Goal: Navigation & Orientation: Find specific page/section

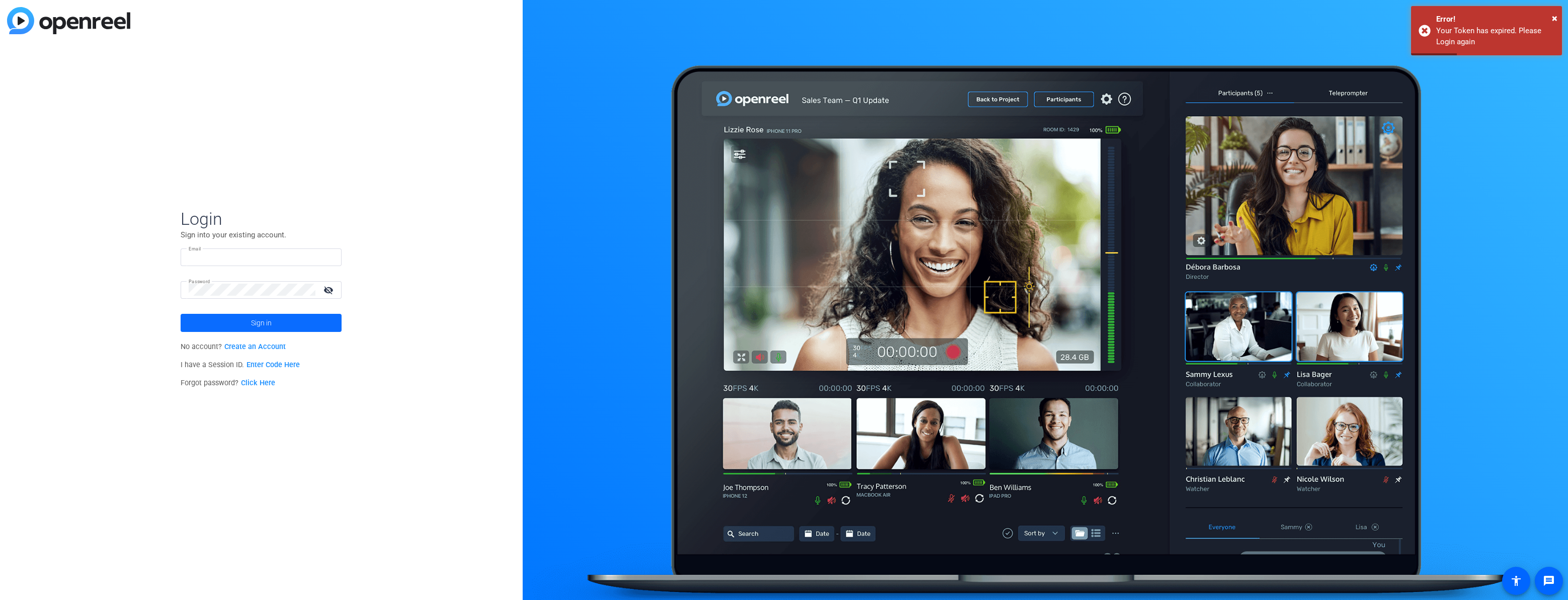
type input "[PERSON_NAME][EMAIL_ADDRESS][PERSON_NAME][DOMAIN_NAME]"
click at [233, 326] on span at bounding box center [261, 322] width 161 height 24
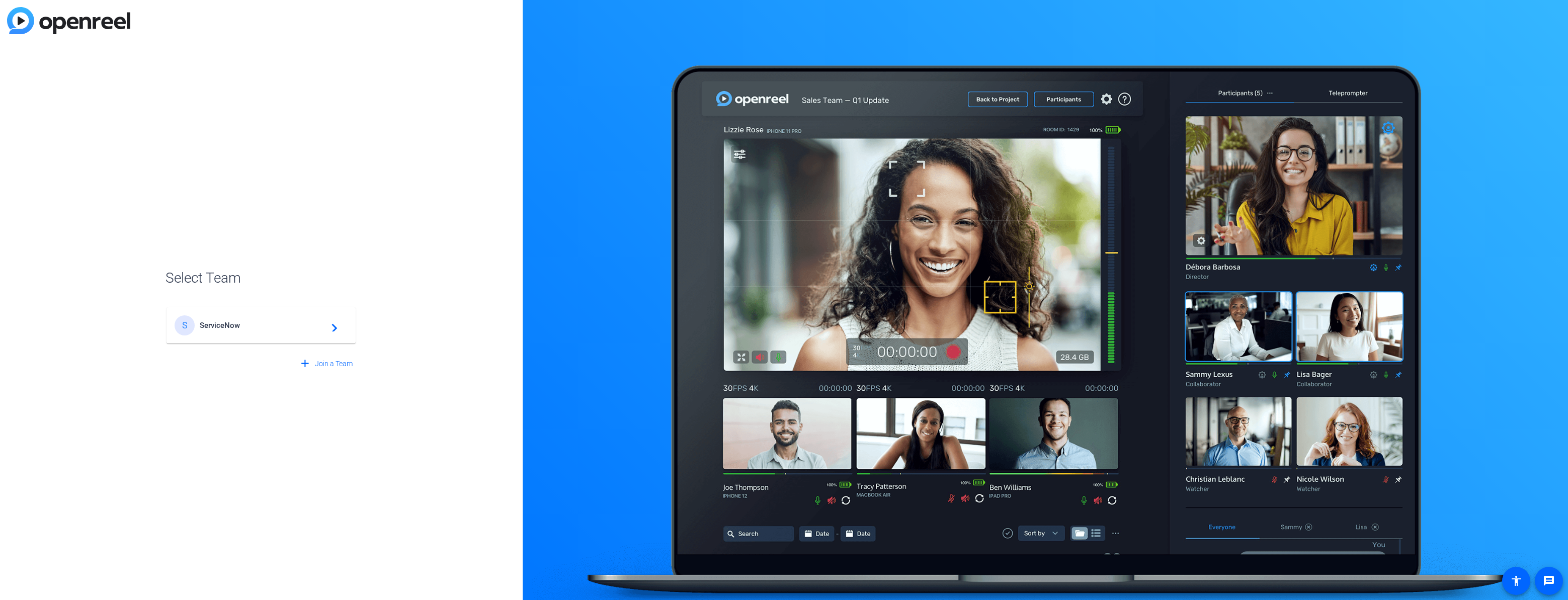
click at [163, 324] on div "Select Team S ServiceNow navigate_next add Join a Team" at bounding box center [261, 300] width 523 height 600
click at [209, 327] on span "ServiceNow" at bounding box center [262, 325] width 126 height 9
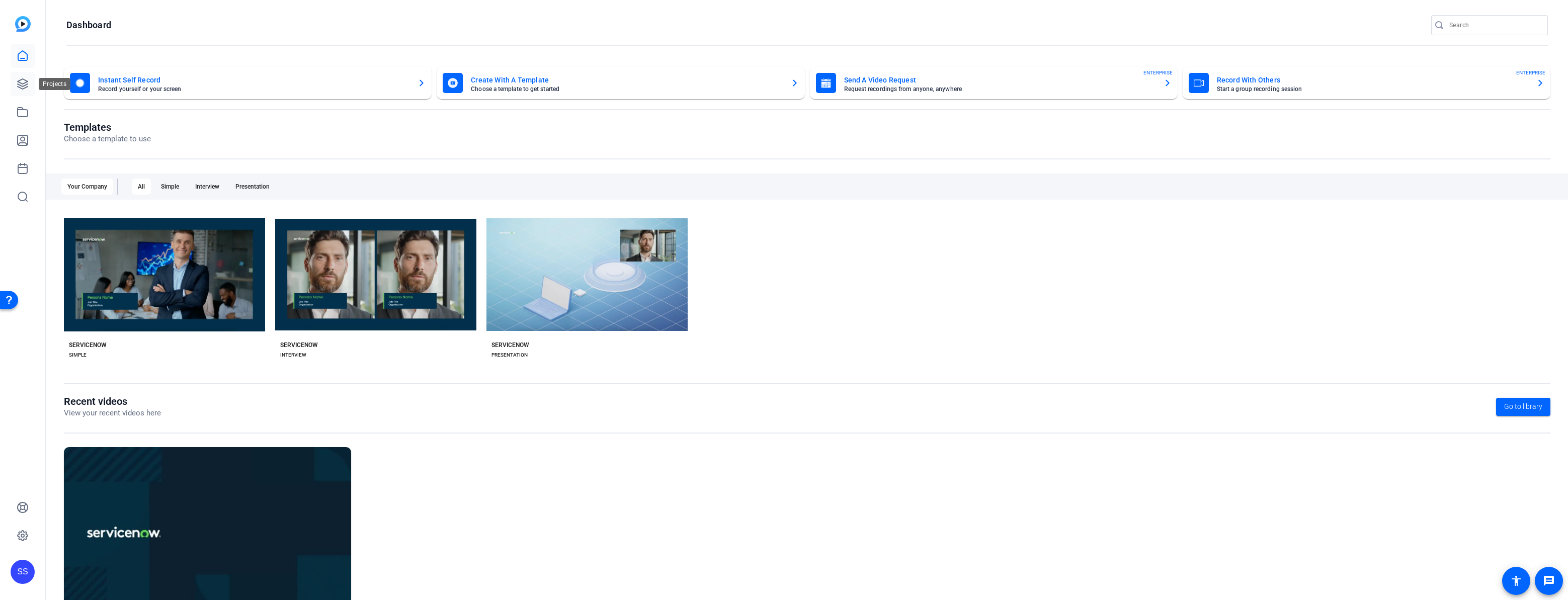
click at [23, 82] on icon at bounding box center [22, 84] width 12 height 12
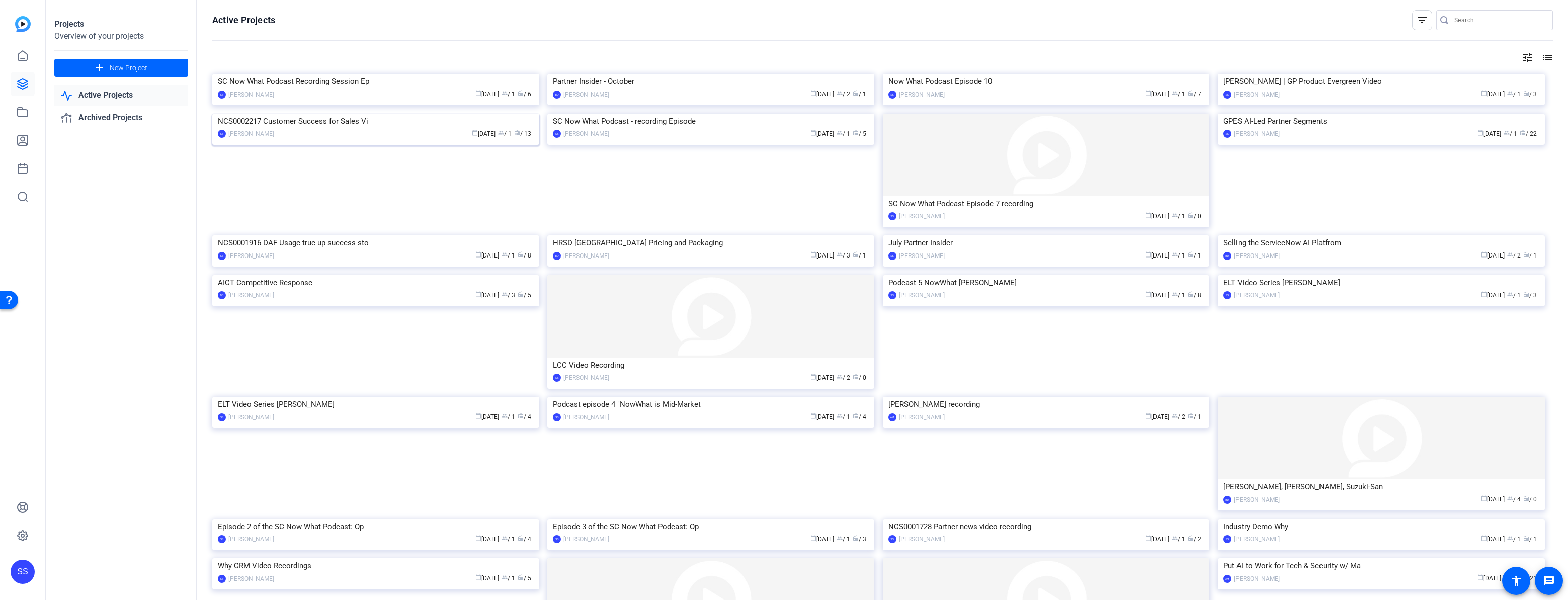
click at [411, 139] on div "calendar_today [DATE] group / 1 radio / 13" at bounding box center [406, 134] width 255 height 11
